Goal: Information Seeking & Learning: Learn about a topic

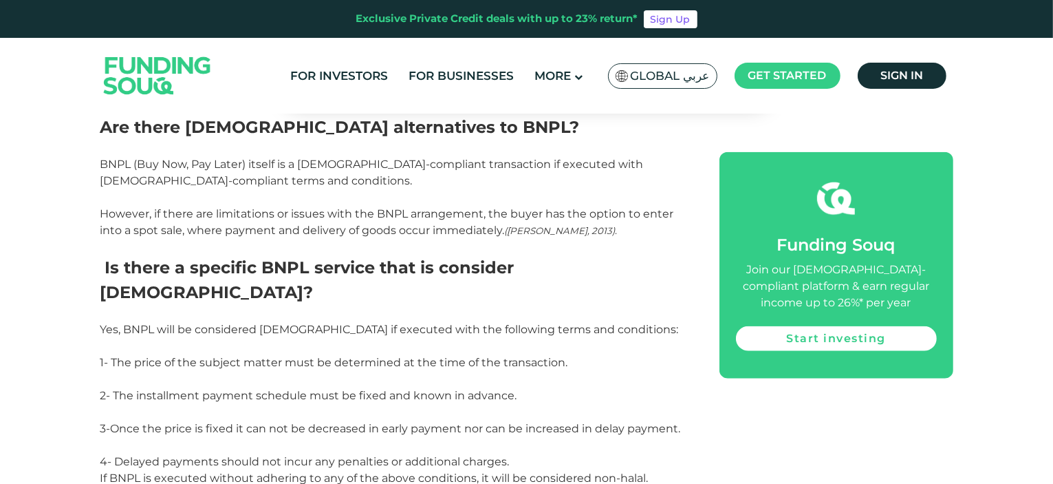
scroll to position [1564, 0]
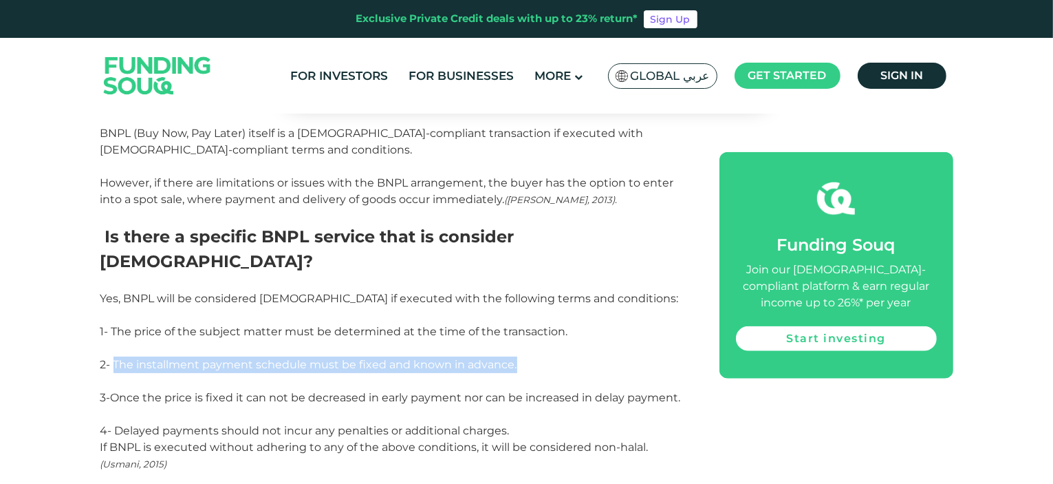
drag, startPoint x: 116, startPoint y: 288, endPoint x: 553, endPoint y: 296, distance: 437.5
click at [553, 356] on p "2- The installment payment schedule must be fixed and known in advance." at bounding box center [394, 364] width 588 height 17
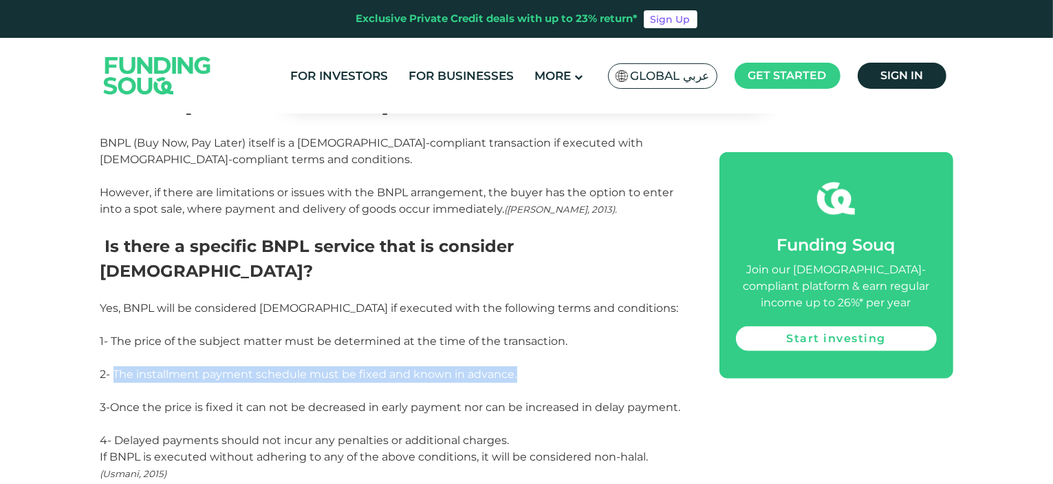
scroll to position [1495, 0]
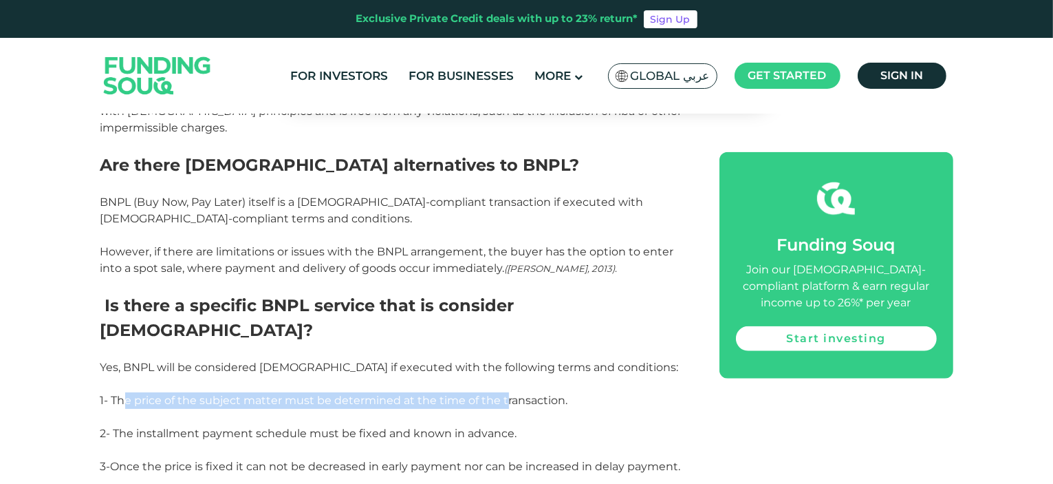
drag, startPoint x: 125, startPoint y: 328, endPoint x: 512, endPoint y: 331, distance: 387.3
click at [510, 393] on span "1- The price of the subject matter must be determined at the time of the transa…" at bounding box center [334, 399] width 468 height 13
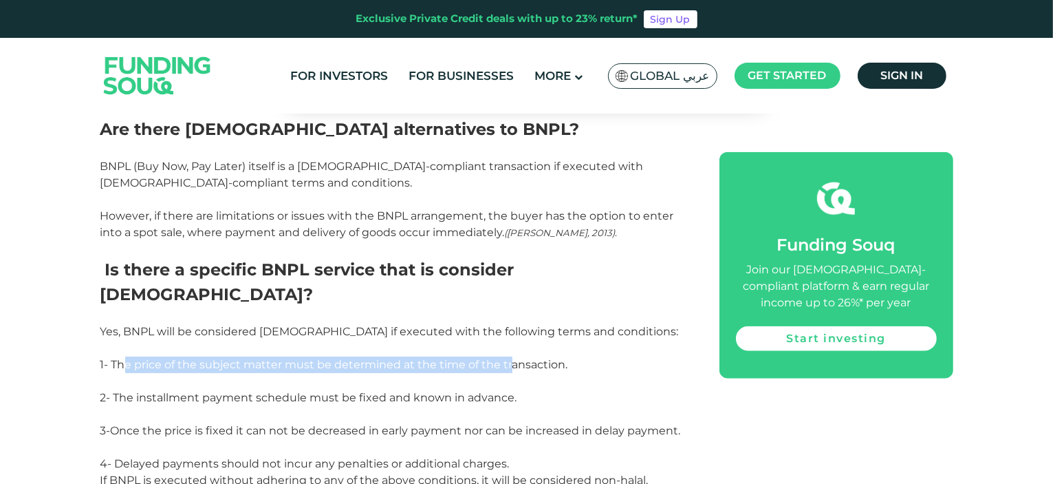
scroll to position [1564, 0]
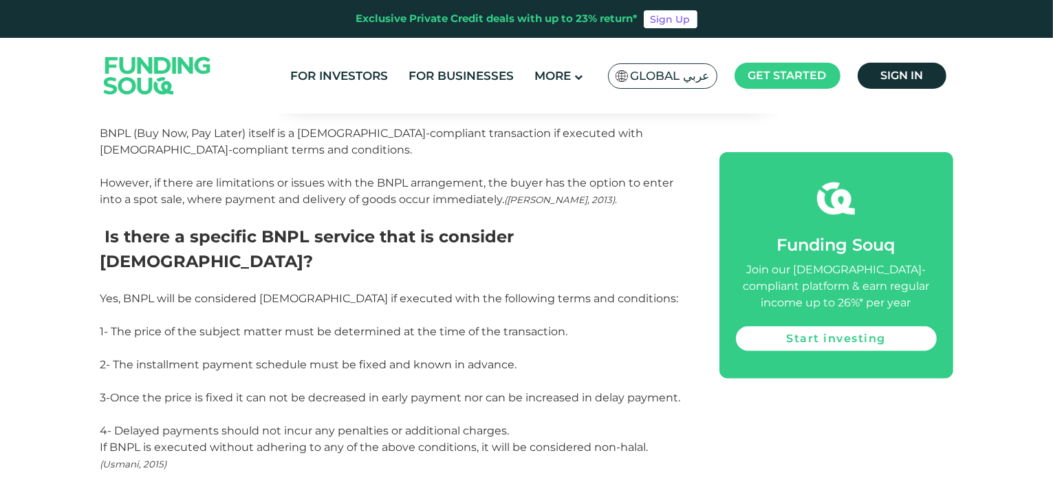
click at [186, 358] on span "2- The installment payment schedule must be fixed and known in advance." at bounding box center [308, 364] width 417 height 13
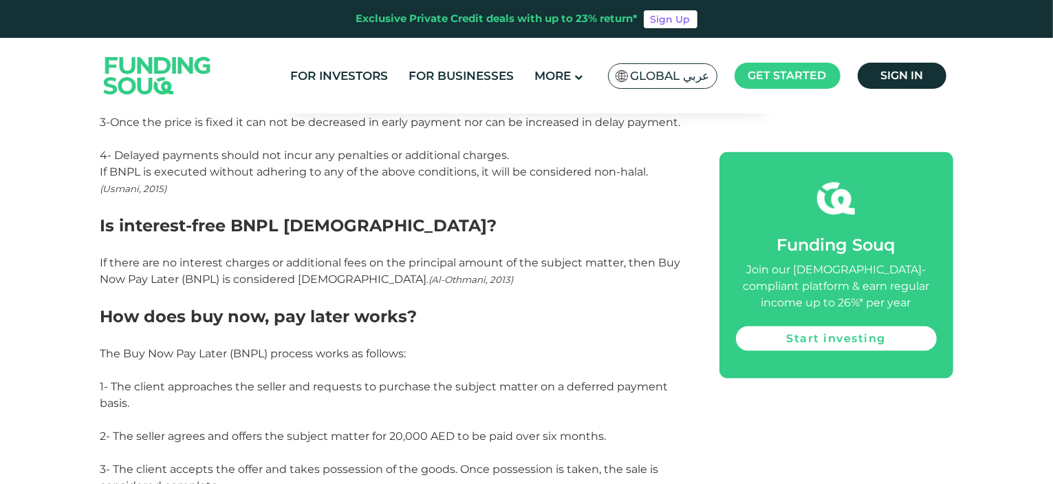
scroll to position [1976, 0]
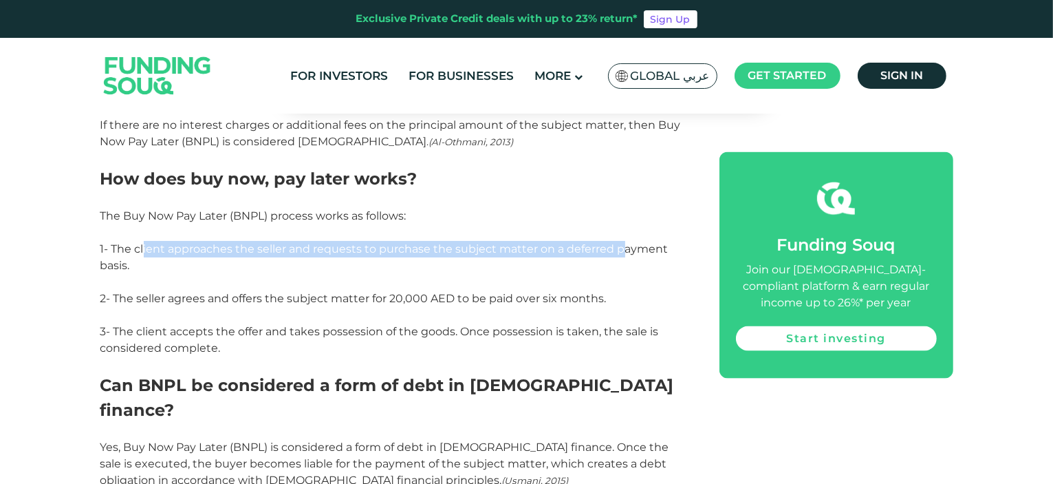
drag, startPoint x: 144, startPoint y: 174, endPoint x: 620, endPoint y: 173, distance: 476.0
click at [620, 242] on span "1- The client approaches the seller and requests to purchase the subject matter…" at bounding box center [384, 257] width 568 height 30
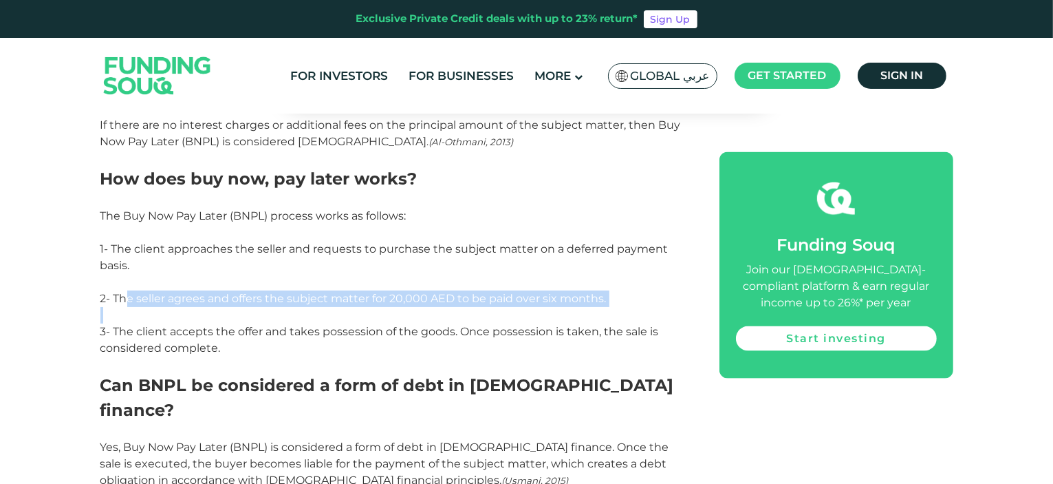
drag, startPoint x: 129, startPoint y: 230, endPoint x: 620, endPoint y: 232, distance: 490.4
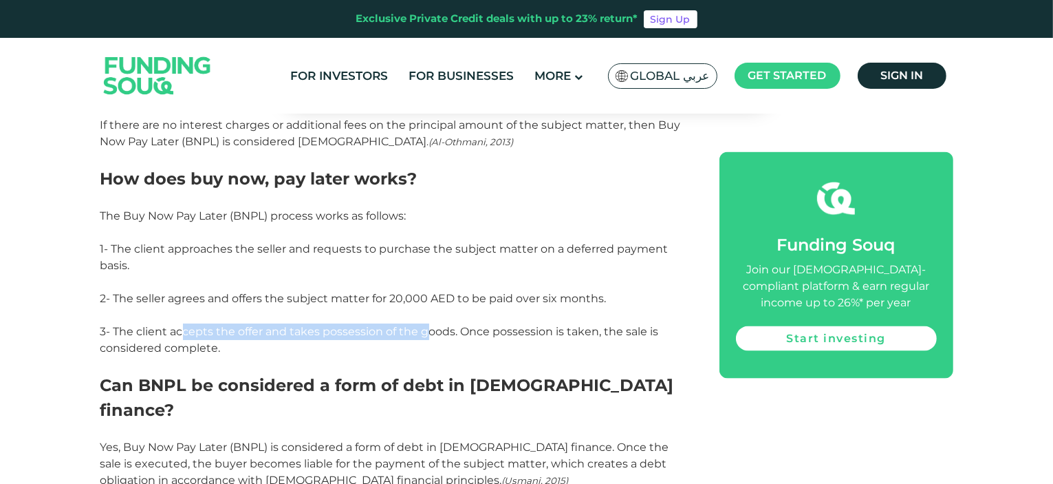
drag, startPoint x: 181, startPoint y: 255, endPoint x: 426, endPoint y: 265, distance: 245.8
click at [426, 323] on p "3- The client accepts the offer and takes possession of the goods. Once possess…" at bounding box center [394, 339] width 588 height 33
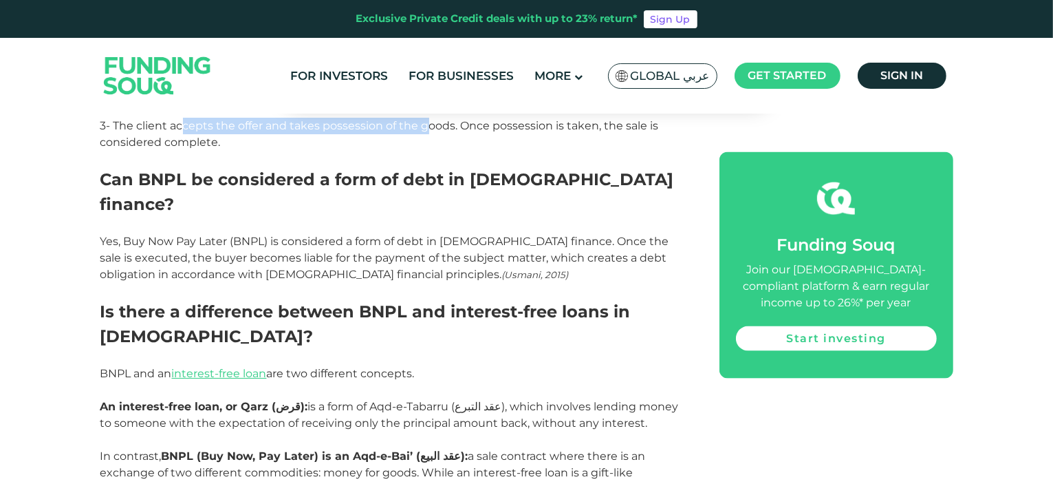
scroll to position [2183, 0]
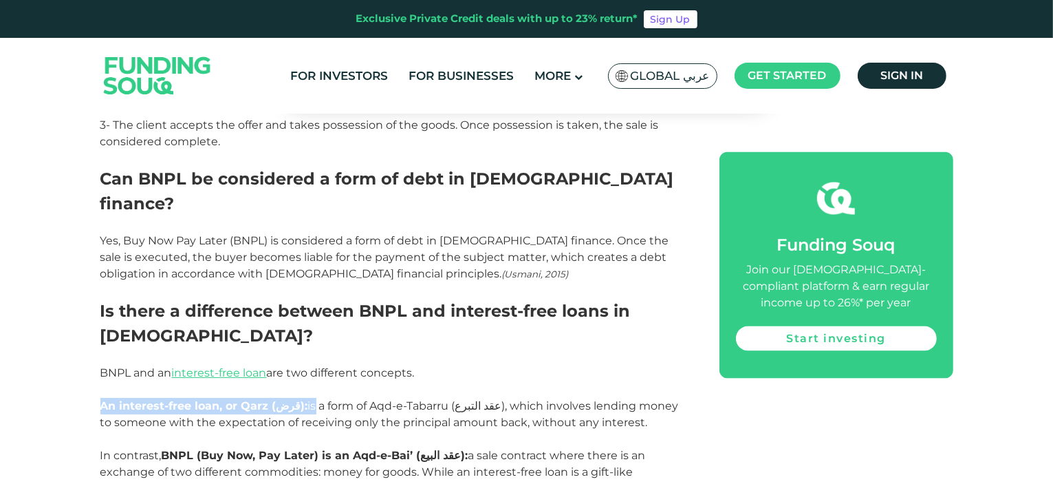
drag, startPoint x: 305, startPoint y: 307, endPoint x: 484, endPoint y: 283, distance: 181.2
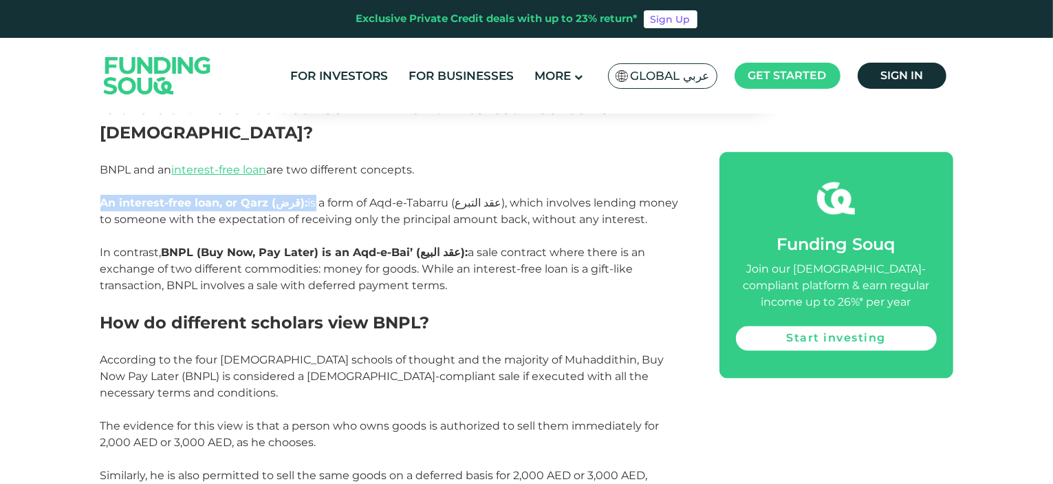
scroll to position [2389, 0]
